Goal: Download file/media

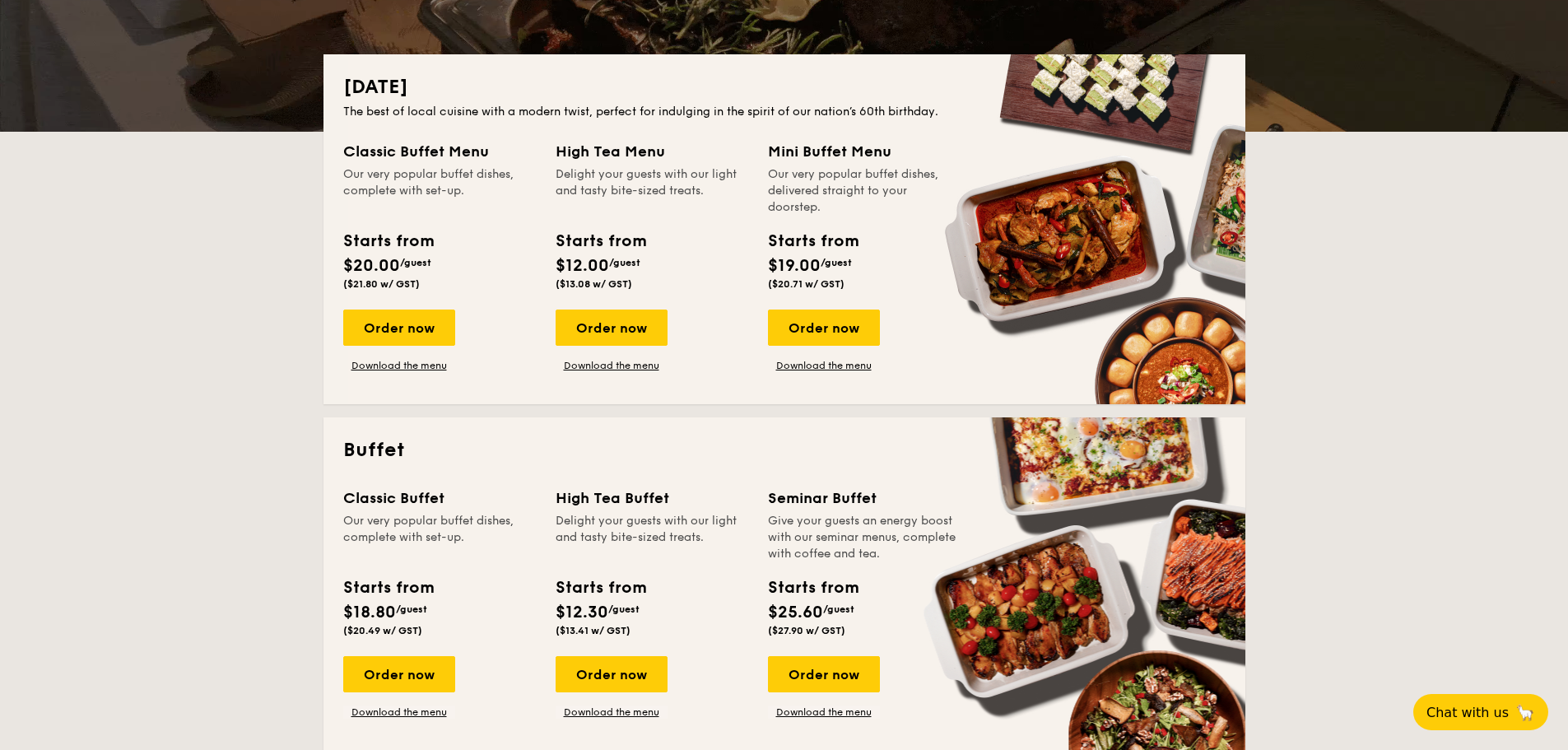
scroll to position [412, 0]
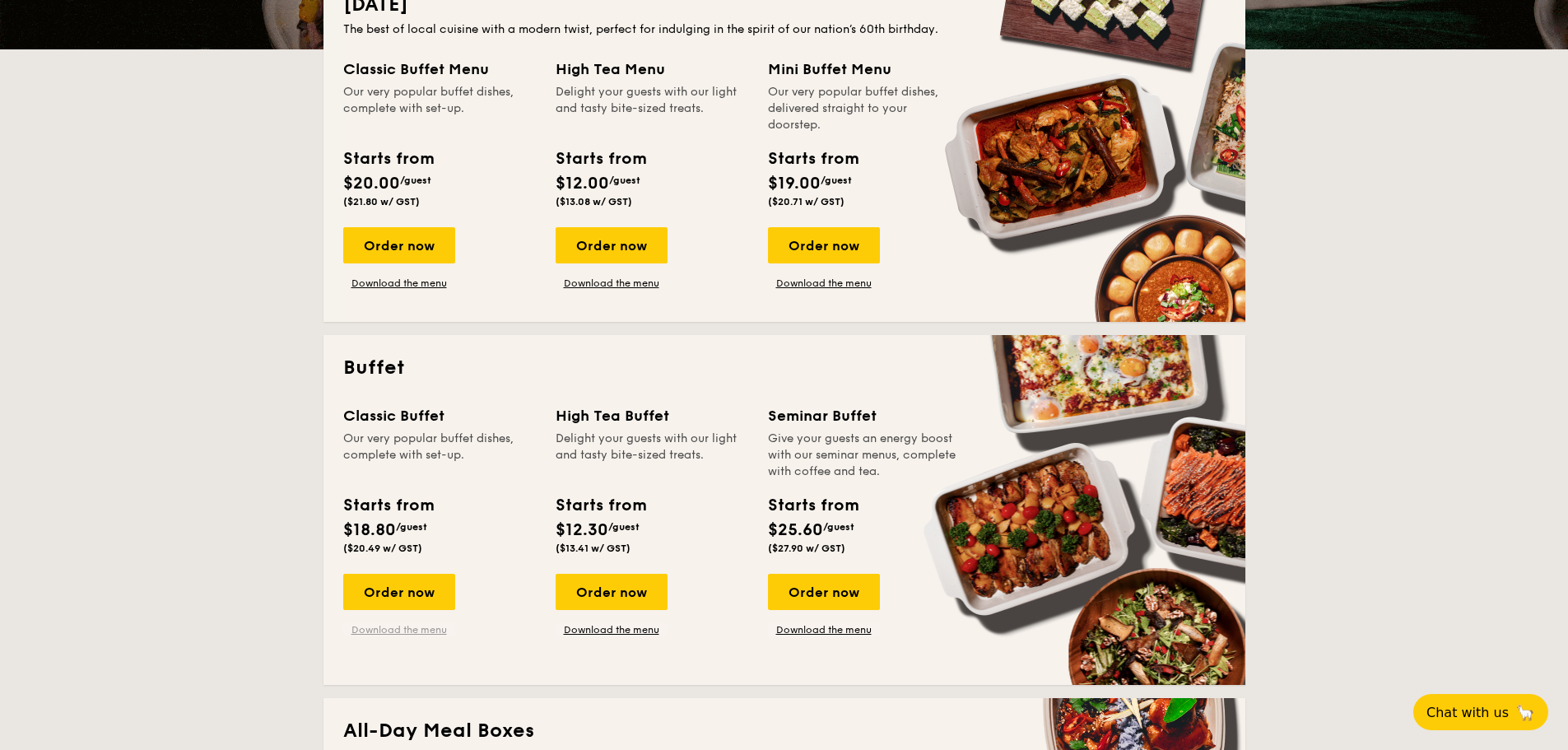
click at [414, 627] on link "Download the menu" at bounding box center [398, 630] width 112 height 14
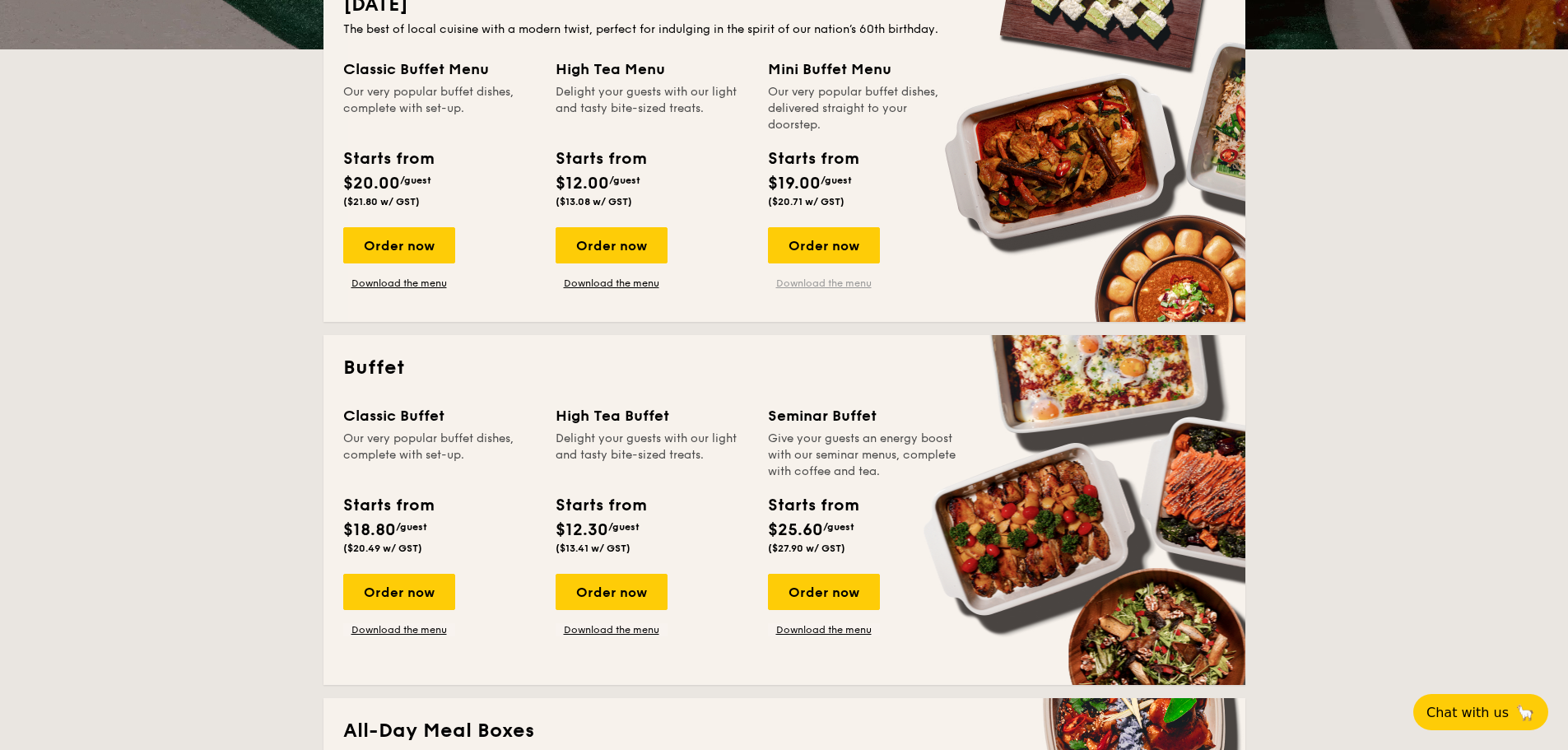
click at [820, 285] on link "Download the menu" at bounding box center [824, 283] width 112 height 14
click at [593, 281] on link "Download the menu" at bounding box center [612, 283] width 112 height 14
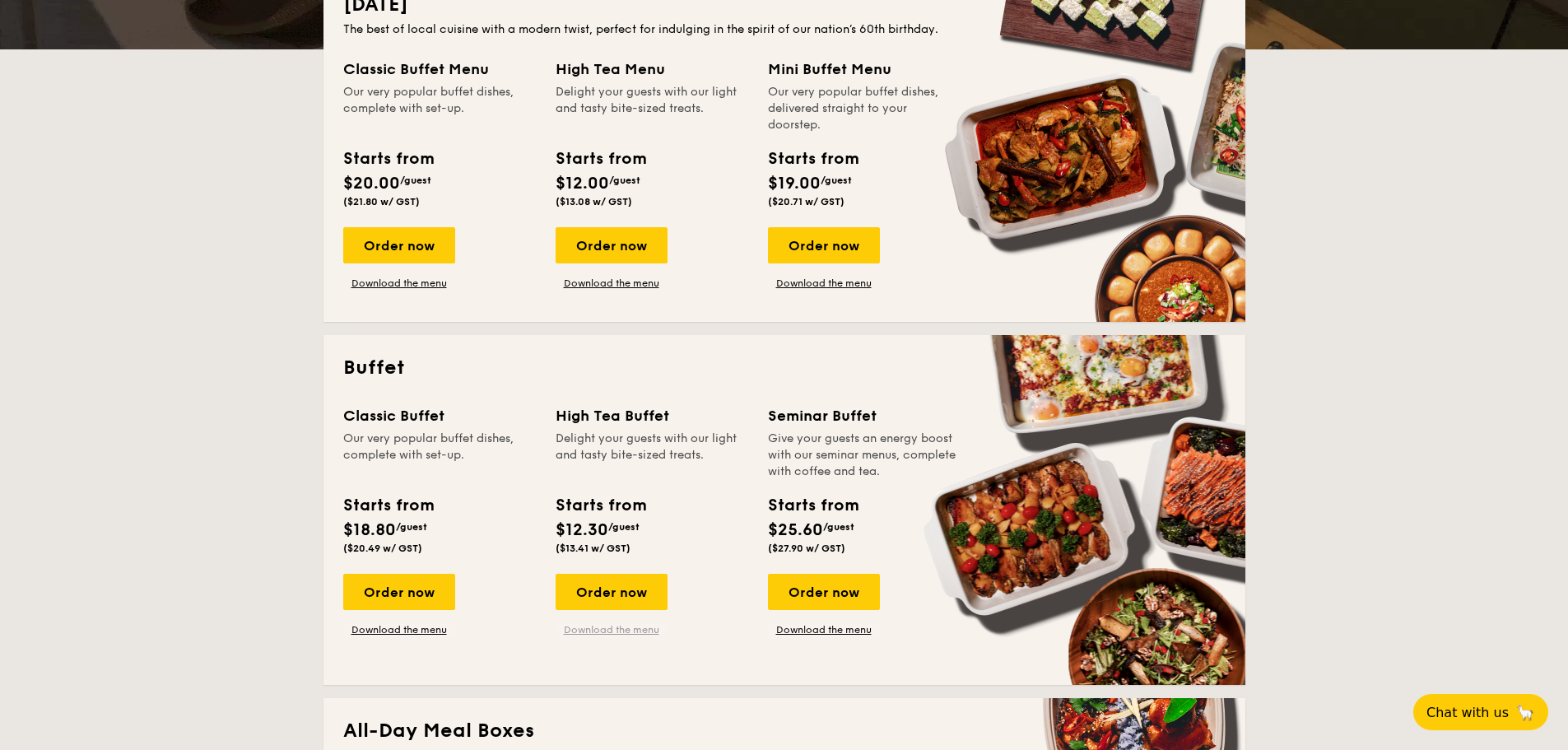
click at [627, 628] on link "Download the menu" at bounding box center [612, 630] width 112 height 14
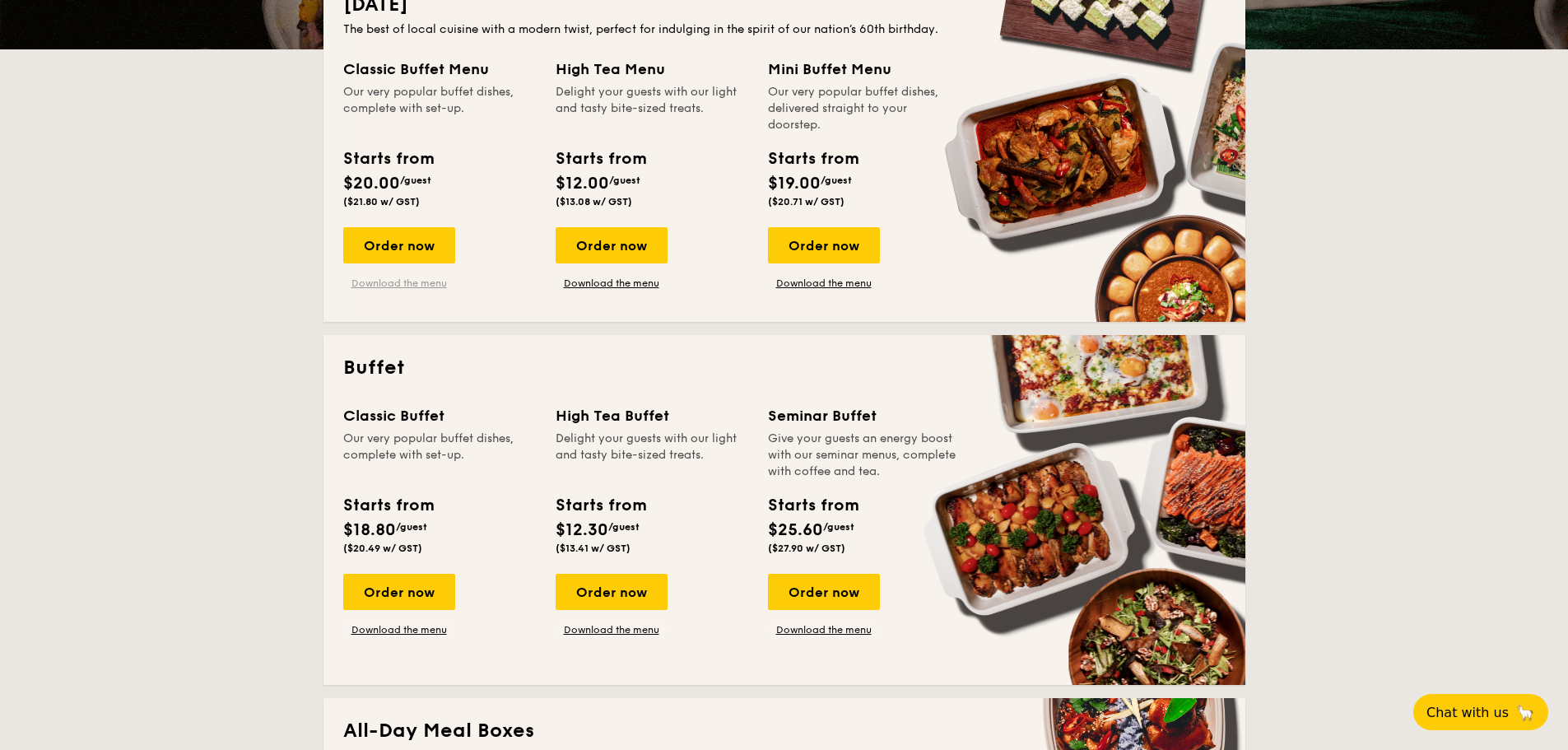
click at [403, 280] on link "Download the menu" at bounding box center [398, 283] width 112 height 14
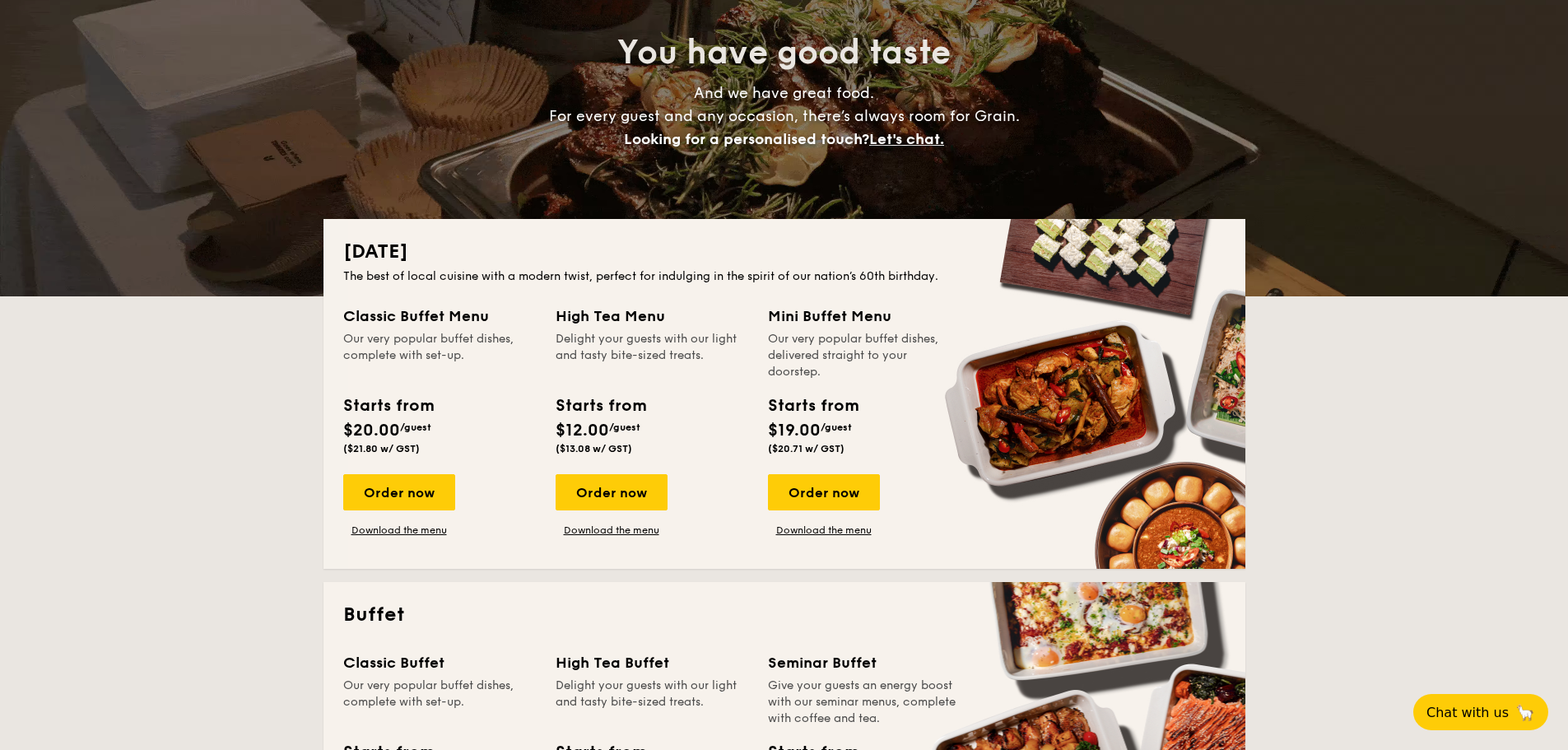
scroll to position [0, 0]
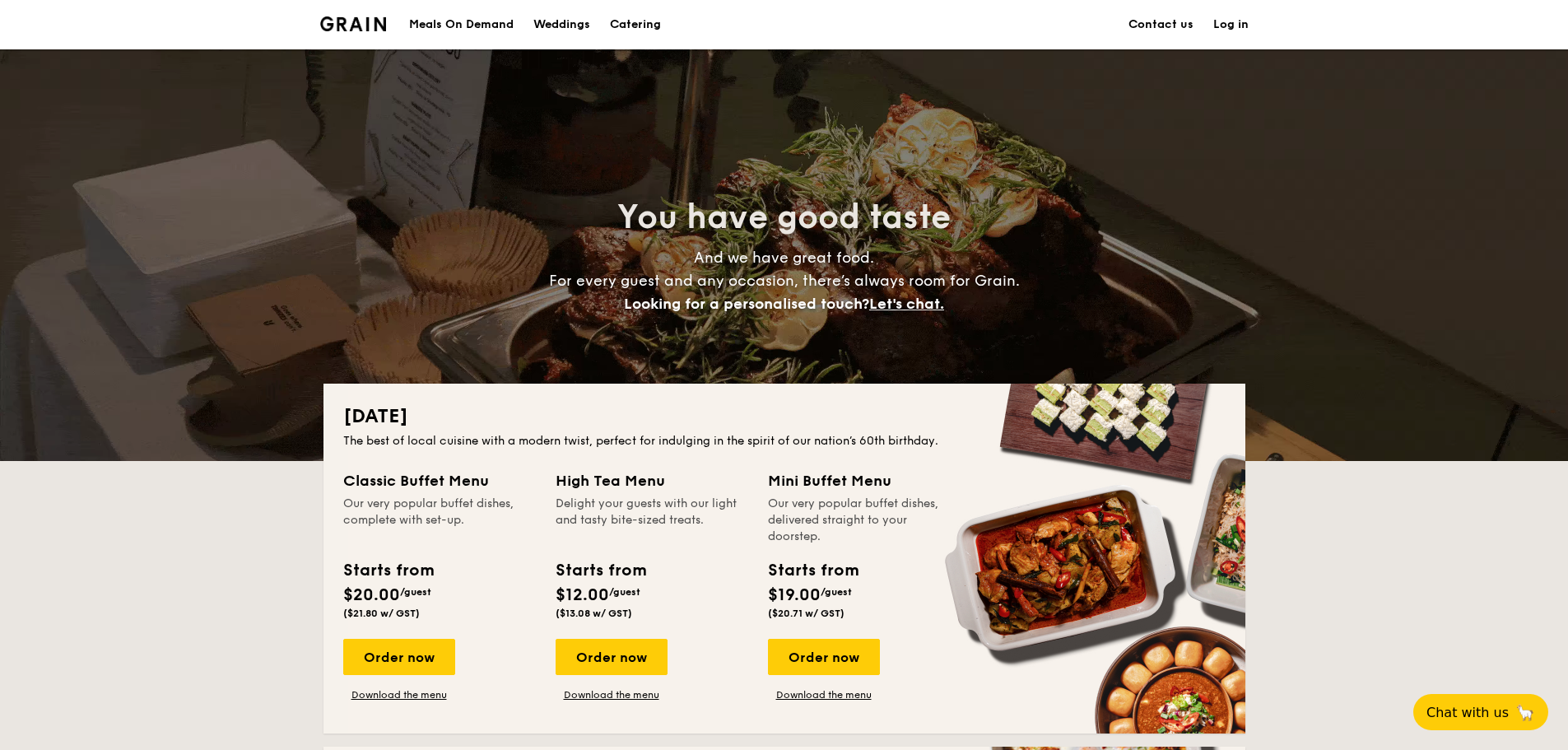
click at [477, 25] on div "Meals On Demand" at bounding box center [461, 24] width 104 height 50
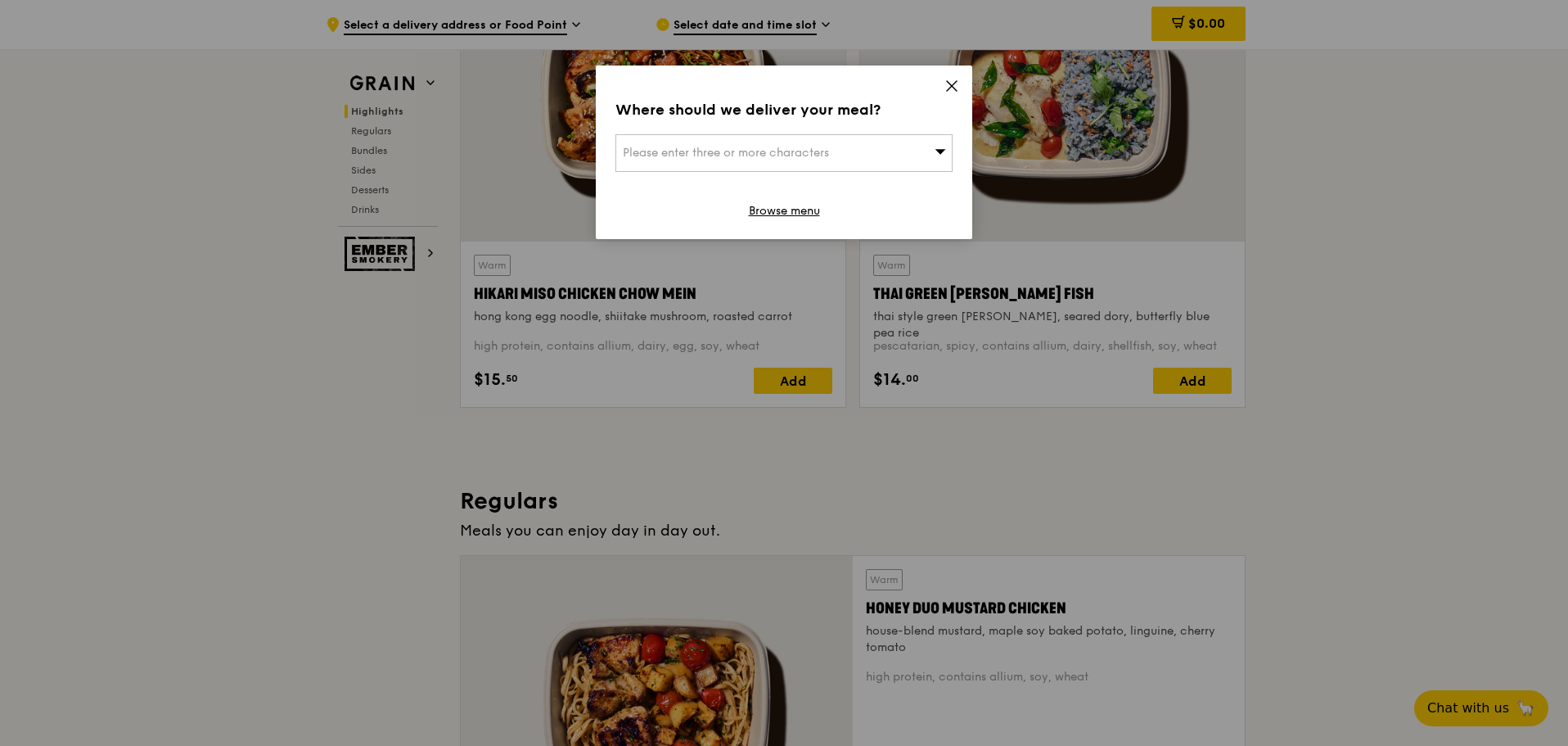
scroll to position [655, 0]
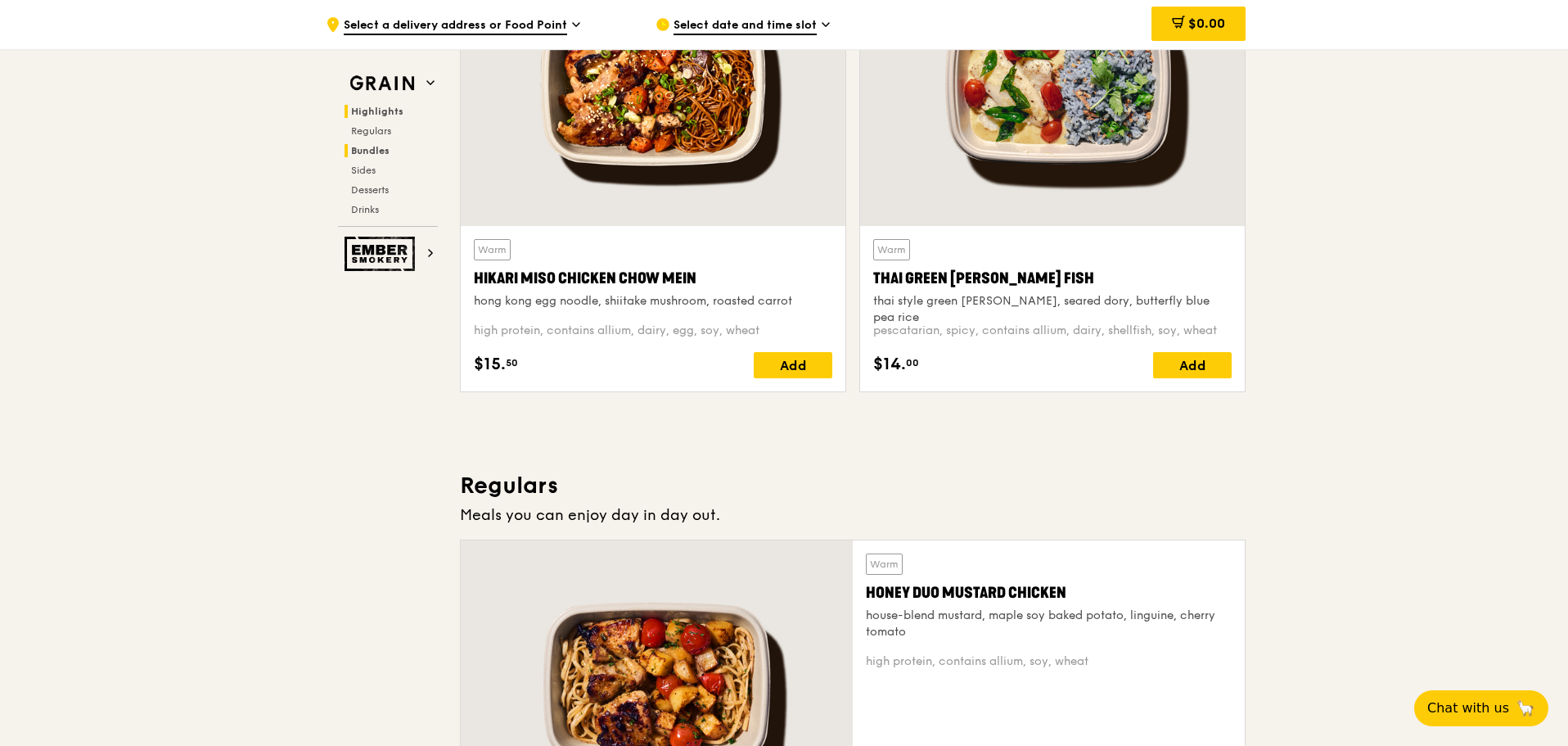
click at [378, 152] on span "Bundles" at bounding box center [371, 151] width 39 height 12
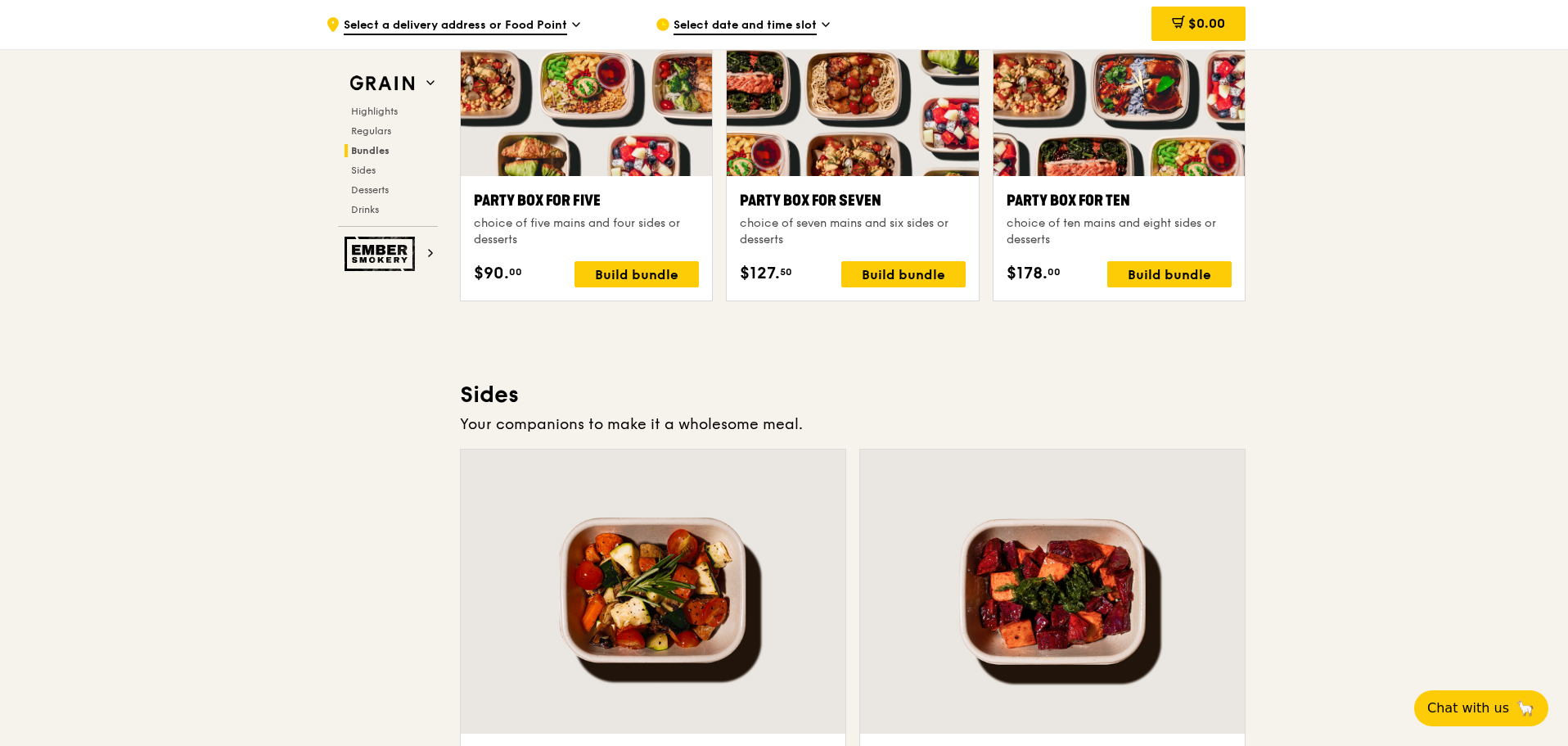
scroll to position [3325, 0]
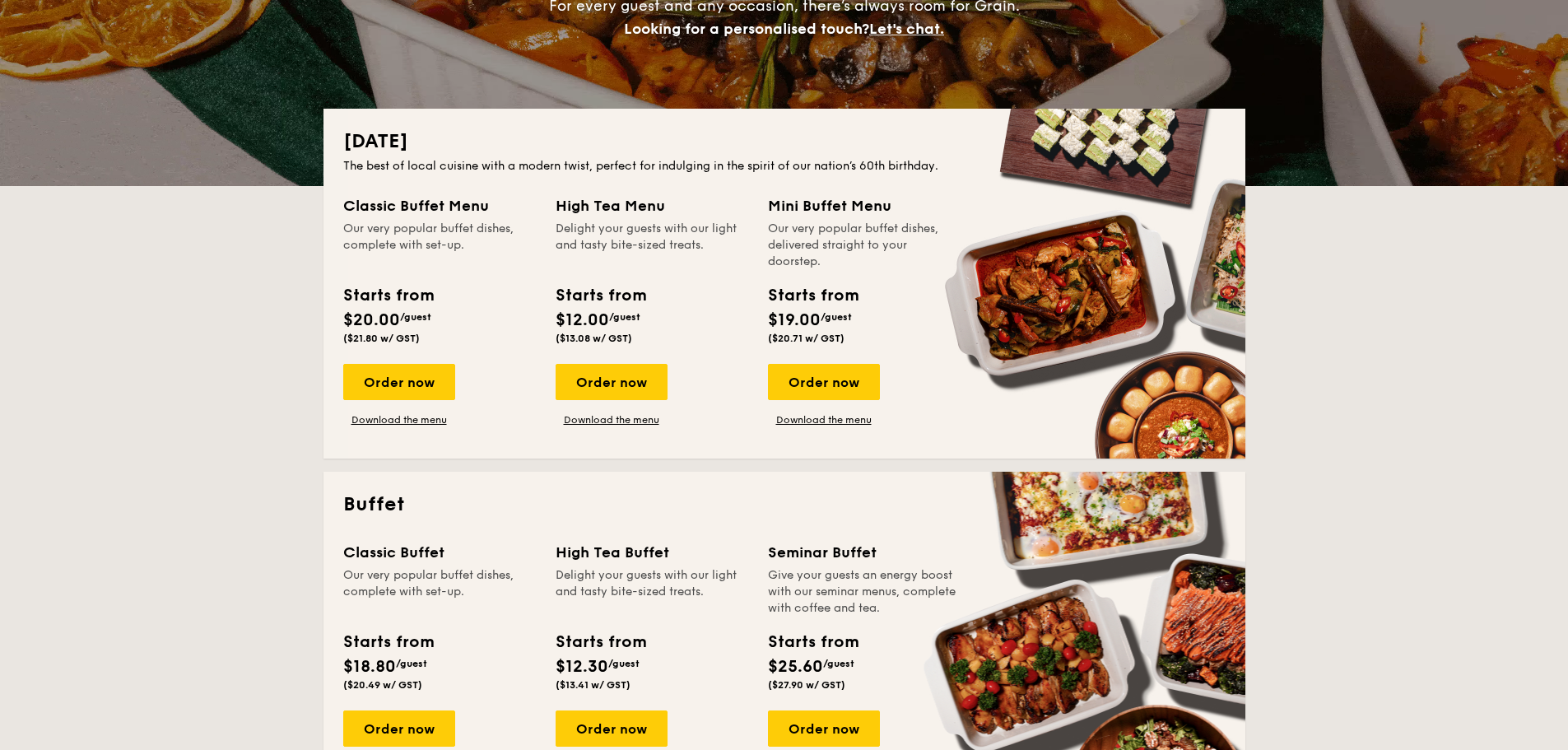
scroll to position [329, 0]
